Goal: Find specific page/section: Find specific page/section

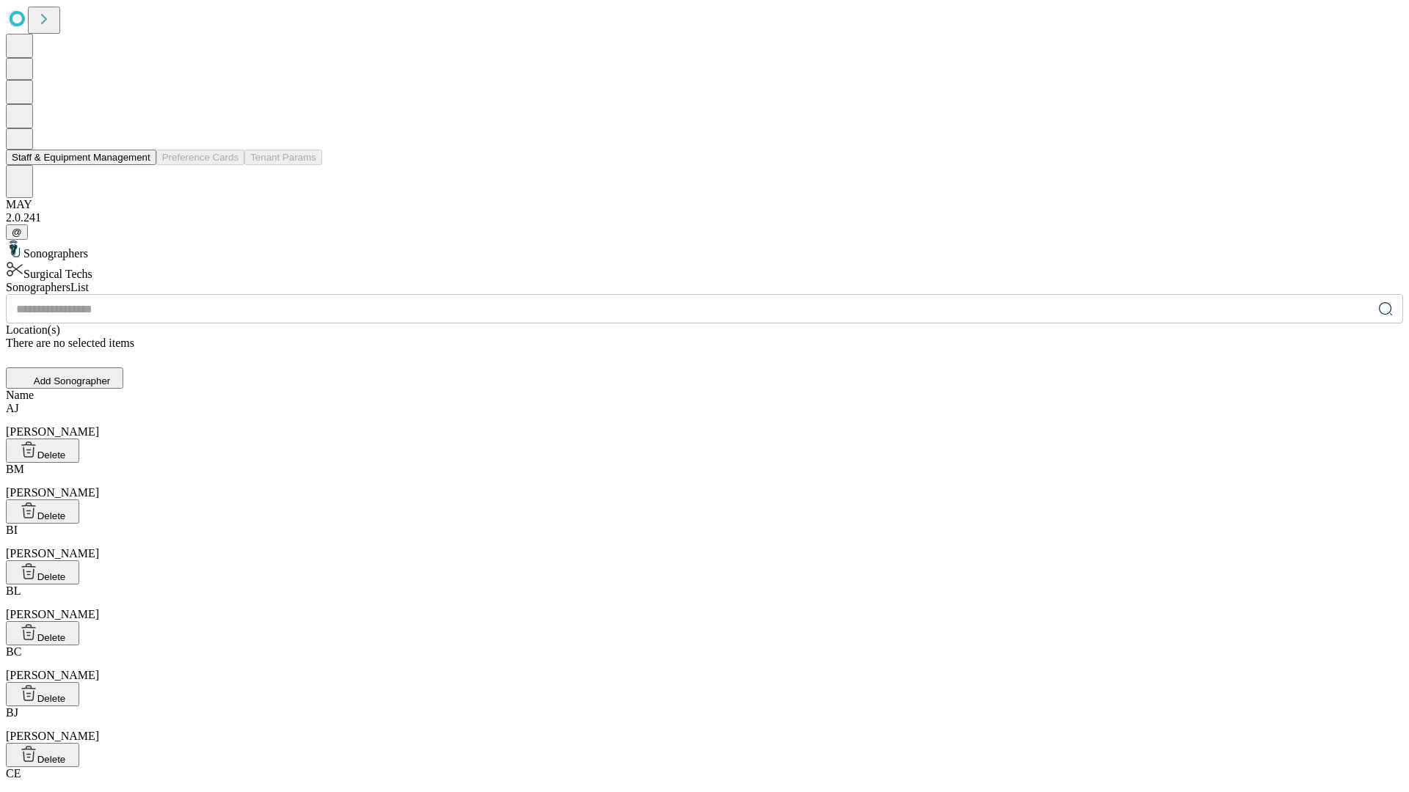
click at [140, 165] on button "Staff & Equipment Management" at bounding box center [81, 157] width 150 height 15
